Goal: Transaction & Acquisition: Purchase product/service

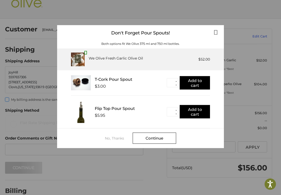
scroll to position [15, 0]
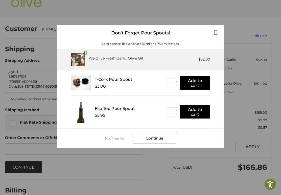
click at [112, 137] on div "No, Thanks" at bounding box center [119, 138] width 28 height 4
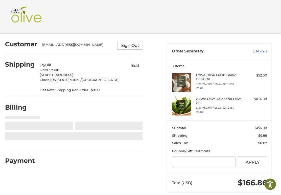
select select "**"
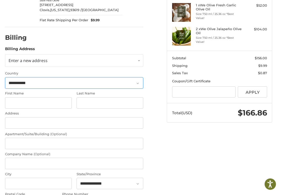
scroll to position [70, 0]
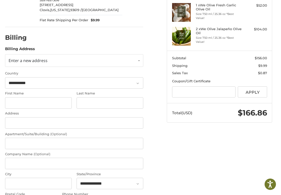
click at [251, 91] on button "Apply" at bounding box center [252, 91] width 29 height 11
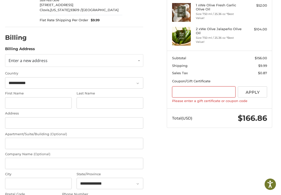
click at [217, 156] on div "**********" at bounding box center [140, 117] width 281 height 306
click at [193, 90] on input "Gift Certificate or Coupon Code" at bounding box center [203, 91] width 63 height 11
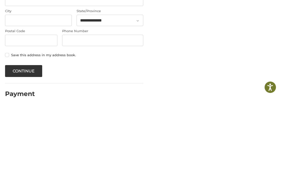
scroll to position [145, 0]
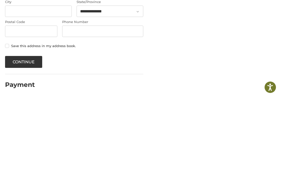
click at [23, 153] on button "Continue" at bounding box center [23, 159] width 37 height 12
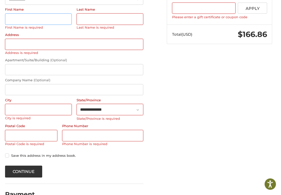
scroll to position [158, 0]
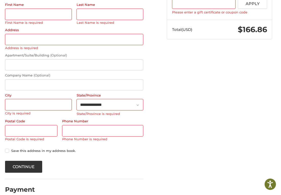
click at [8, 148] on label "Save this address in my address book." at bounding box center [74, 150] width 139 height 4
click at [20, 162] on button "Continue" at bounding box center [23, 167] width 37 height 12
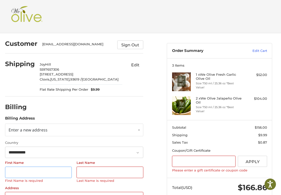
scroll to position [0, 0]
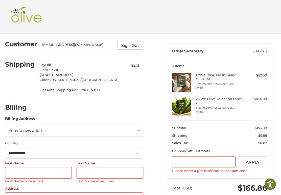
click at [126, 44] on button "Sign Out" at bounding box center [130, 45] width 26 height 9
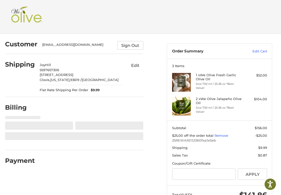
select select "**"
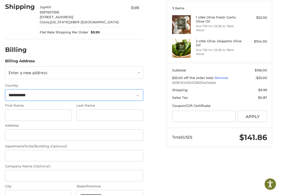
scroll to position [58, 0]
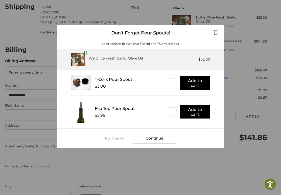
click at [111, 137] on div "No, Thanks" at bounding box center [119, 138] width 28 height 4
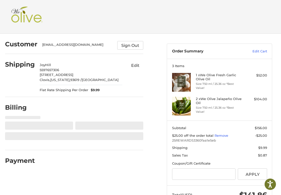
select select "**"
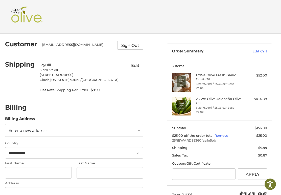
click at [138, 128] on link "Enter a new address" at bounding box center [74, 130] width 139 height 13
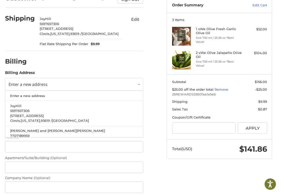
scroll to position [46, 0]
click at [25, 113] on span "[STREET_ADDRESS]" at bounding box center [27, 115] width 34 height 4
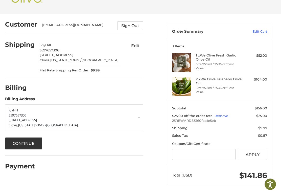
scroll to position [12, 0]
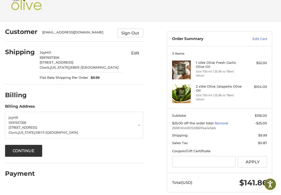
click at [19, 149] on button "Continue" at bounding box center [23, 151] width 37 height 12
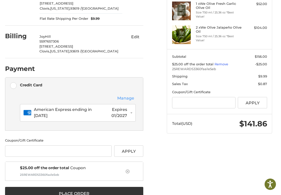
scroll to position [80, 0]
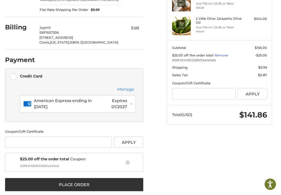
click at [70, 182] on button "Place Order" at bounding box center [74, 184] width 139 height 13
